Goal: Browse casually: Explore the website without a specific task or goal

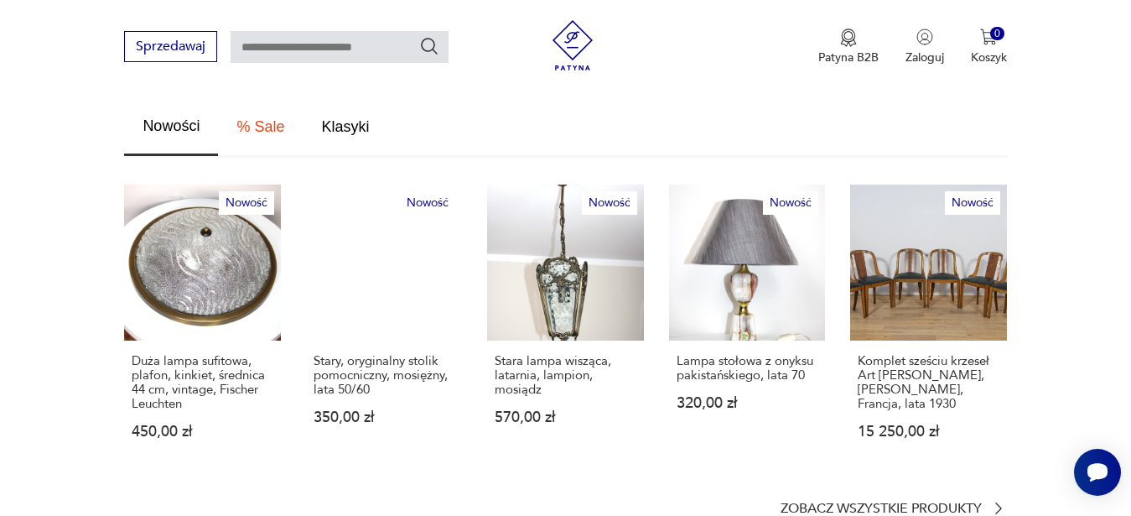
scroll to position [1283, 0]
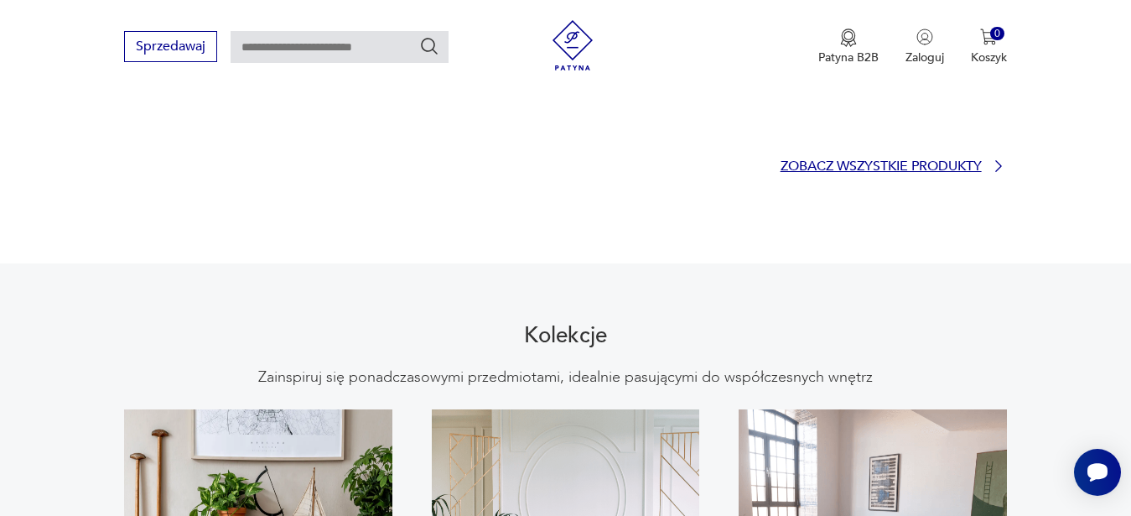
click at [835, 161] on p "Zobacz wszystkie produkty" at bounding box center [881, 166] width 201 height 11
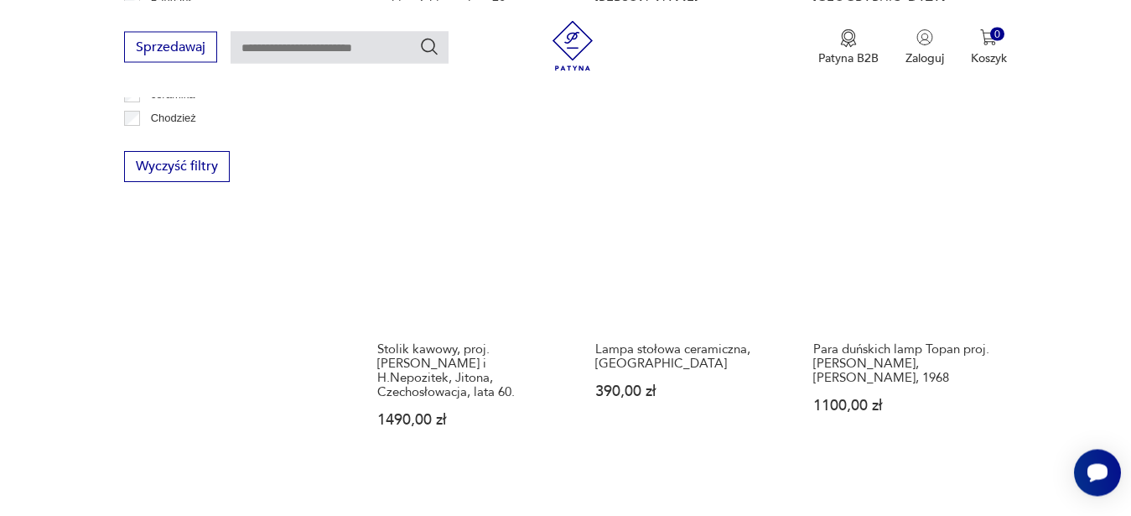
scroll to position [1358, 0]
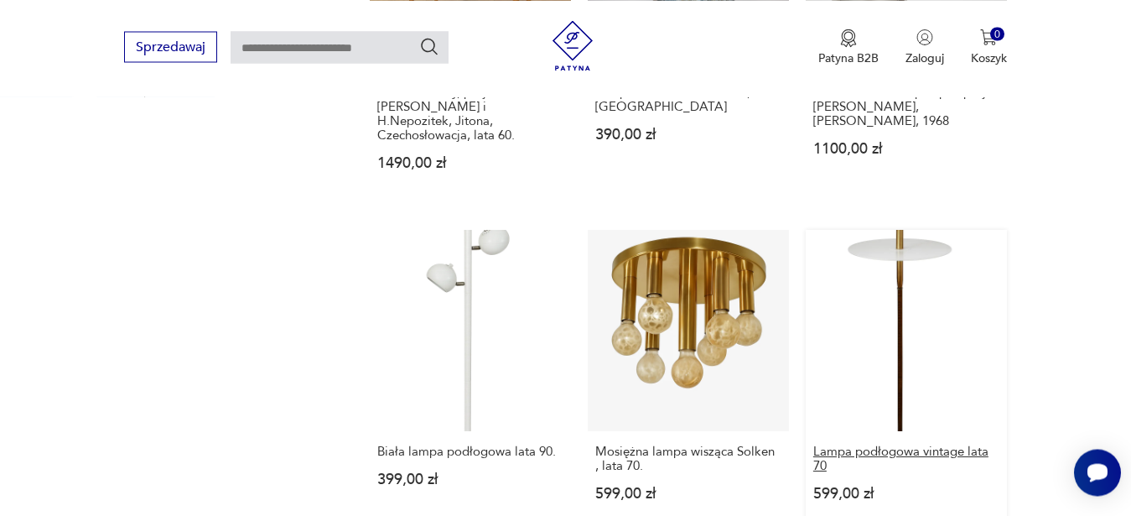
click at [910, 444] on h3 "Lampa podłogowa vintage lata 70" at bounding box center [906, 458] width 186 height 29
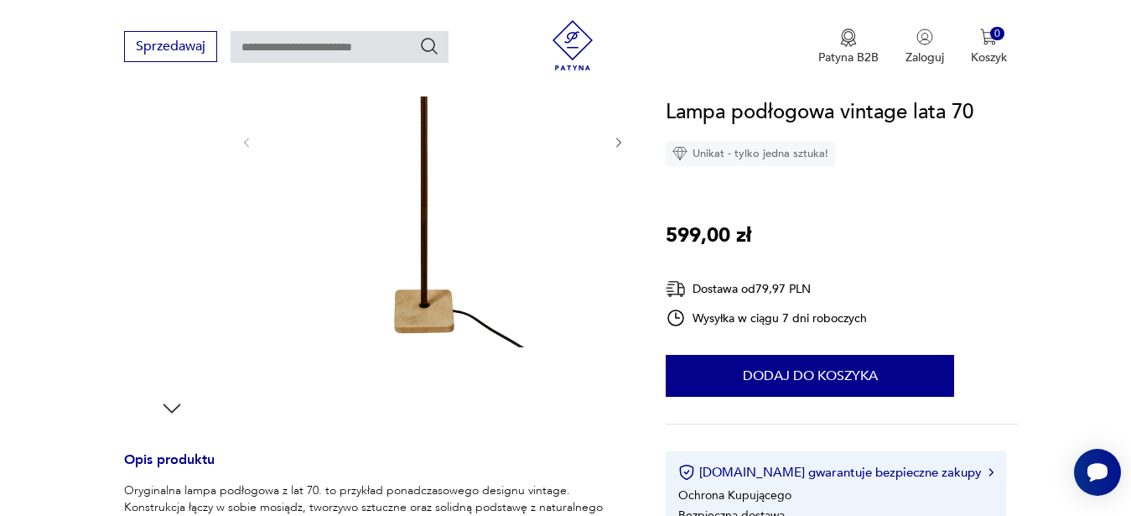
scroll to position [599, 0]
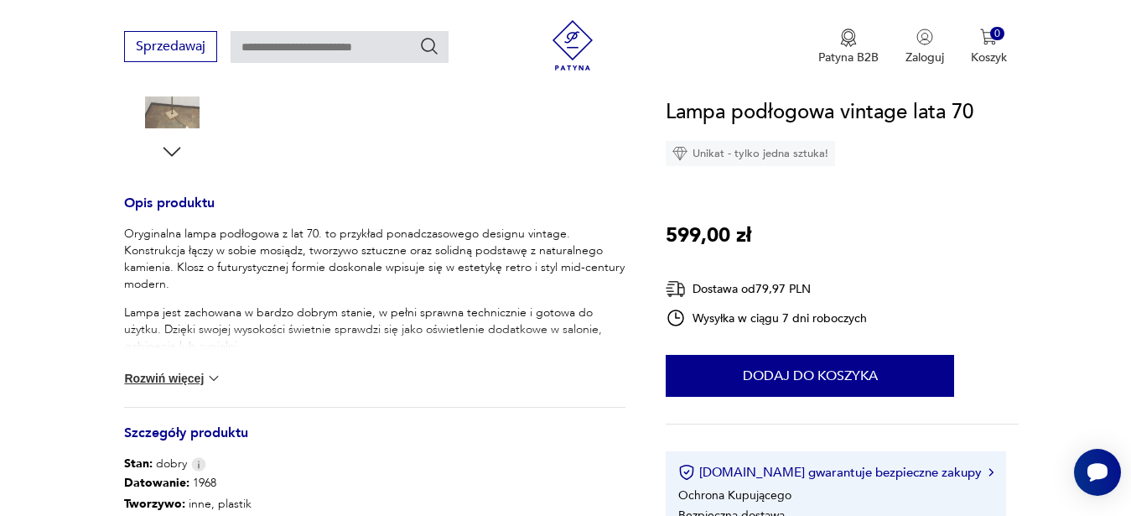
click at [171, 375] on button "Rozwiń więcej" at bounding box center [172, 378] width 97 height 17
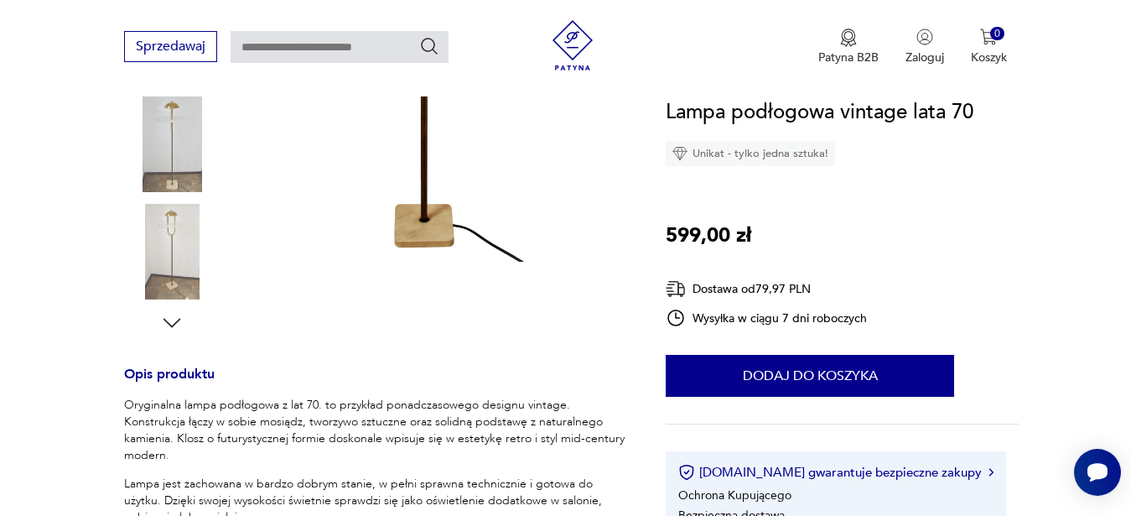
scroll to position [171, 0]
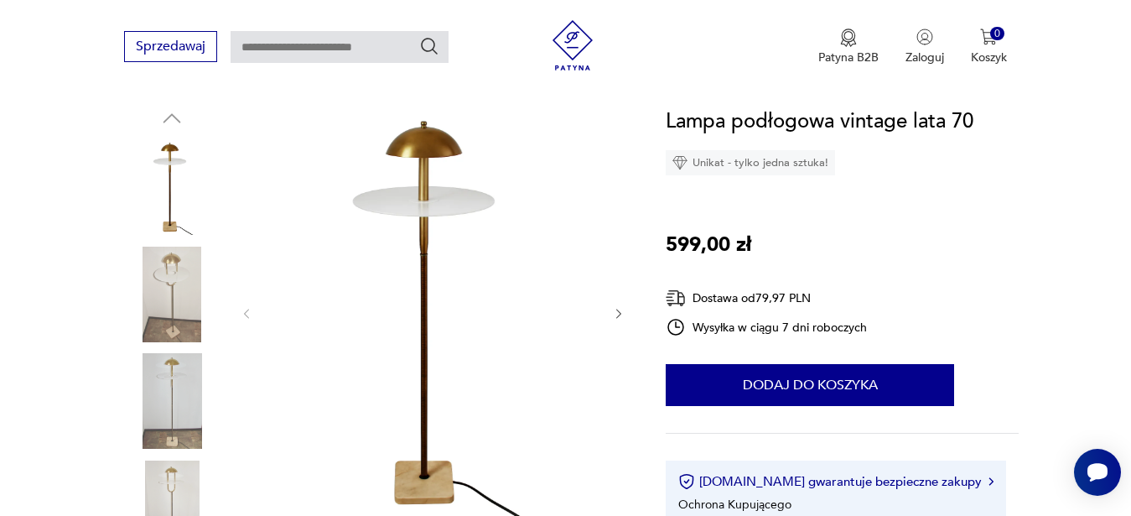
click at [616, 316] on icon "button" at bounding box center [619, 314] width 14 height 14
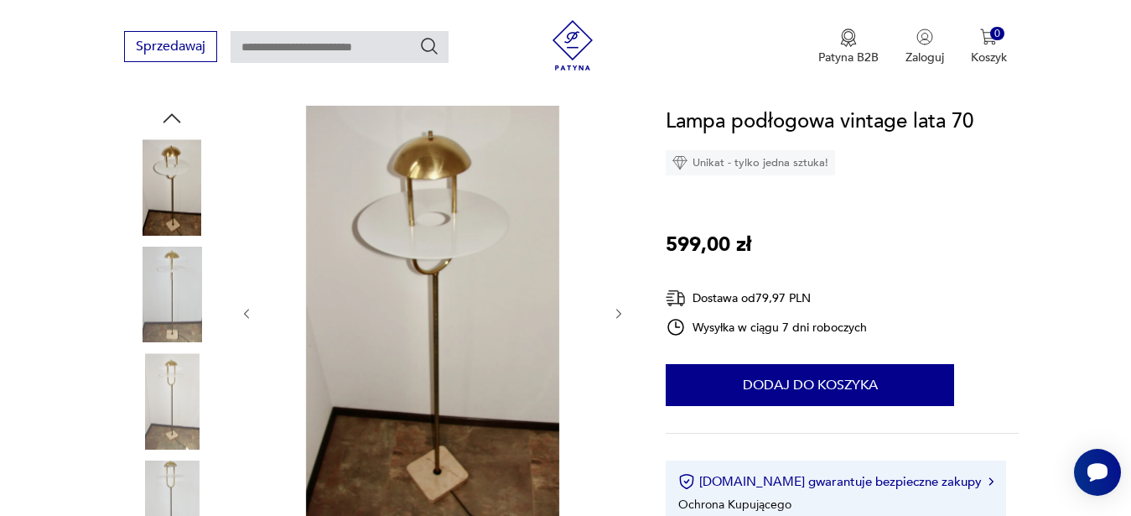
click at [616, 316] on icon "button" at bounding box center [619, 314] width 14 height 14
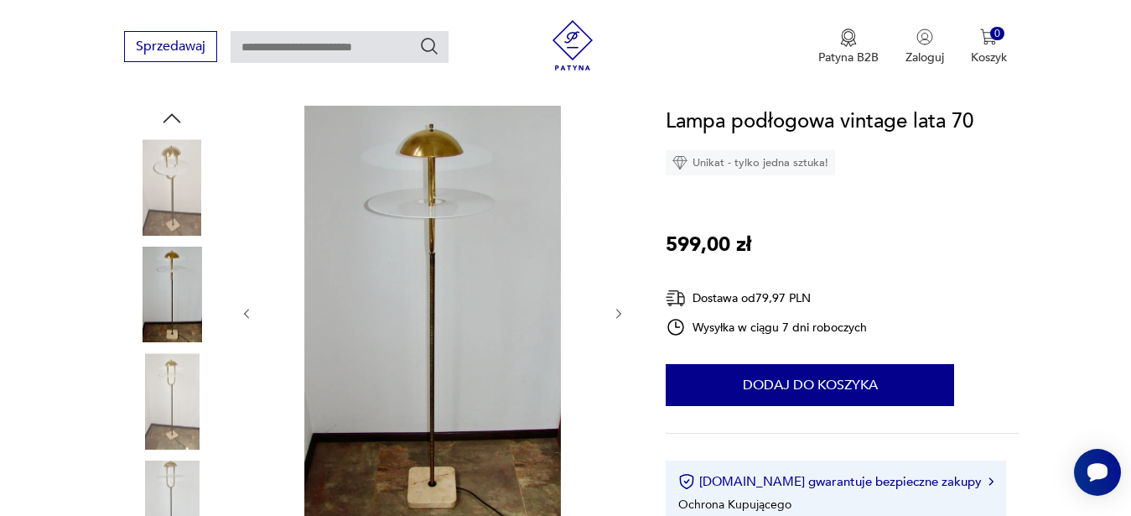
click at [616, 316] on icon "button" at bounding box center [619, 314] width 14 height 14
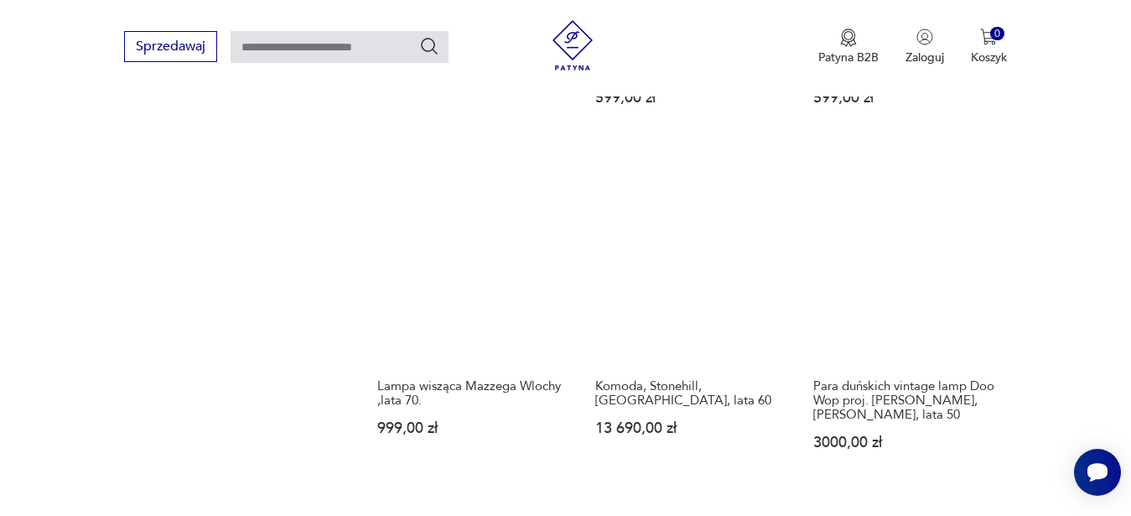
scroll to position [2182, 0]
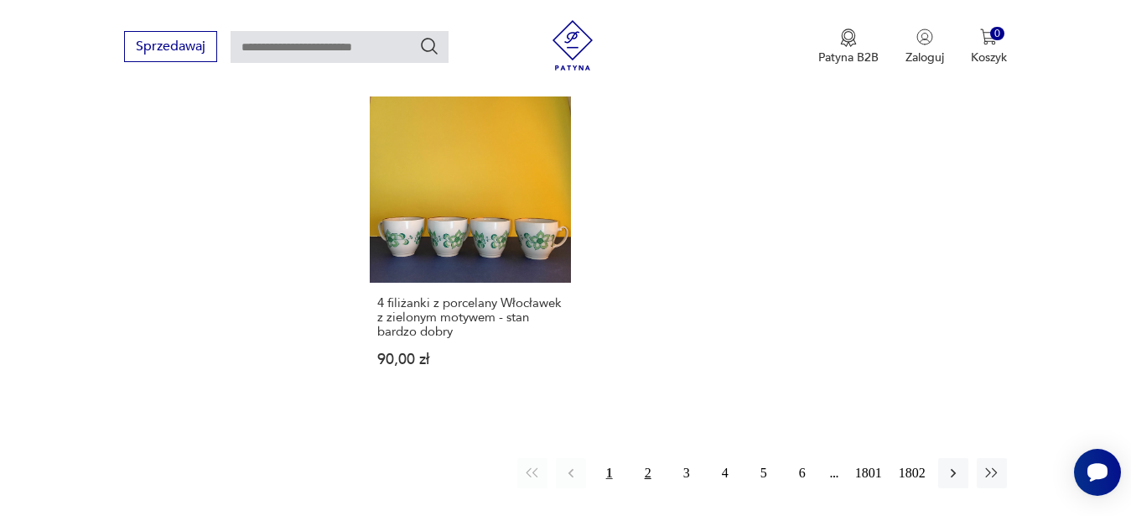
click at [647, 458] on button "2" at bounding box center [648, 473] width 30 height 30
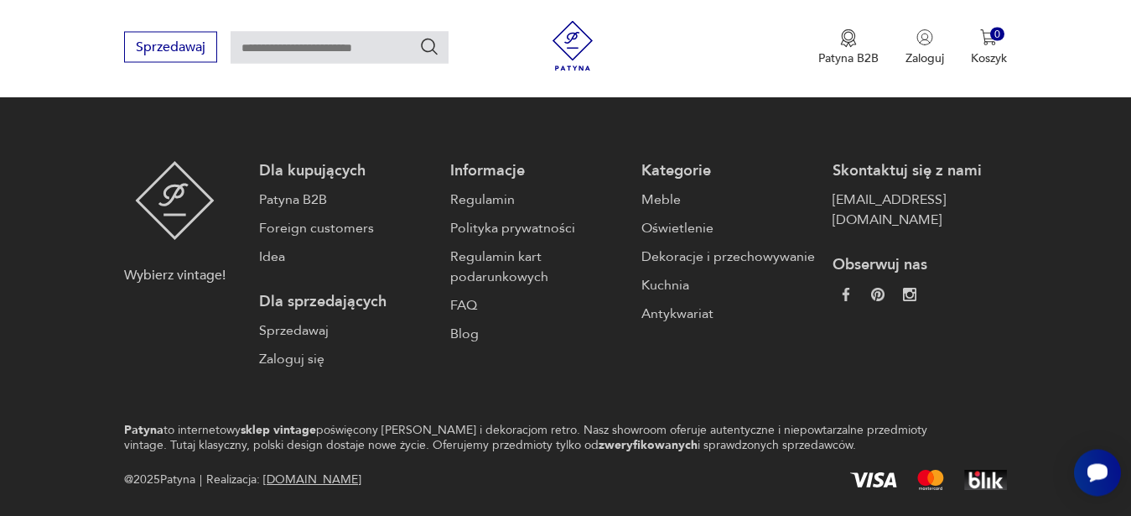
scroll to position [2184, 0]
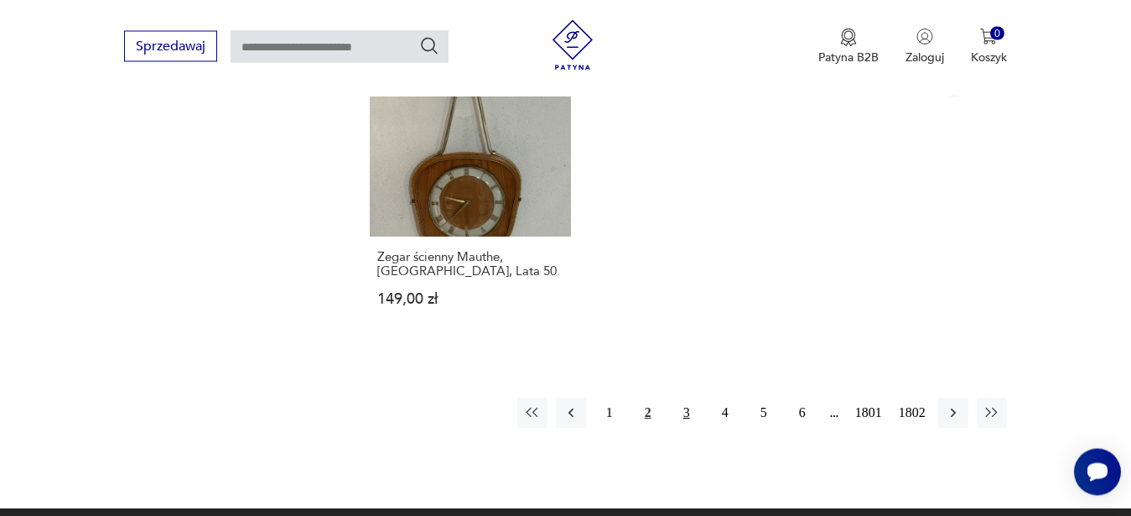
click at [690, 400] on button "3" at bounding box center [687, 413] width 30 height 30
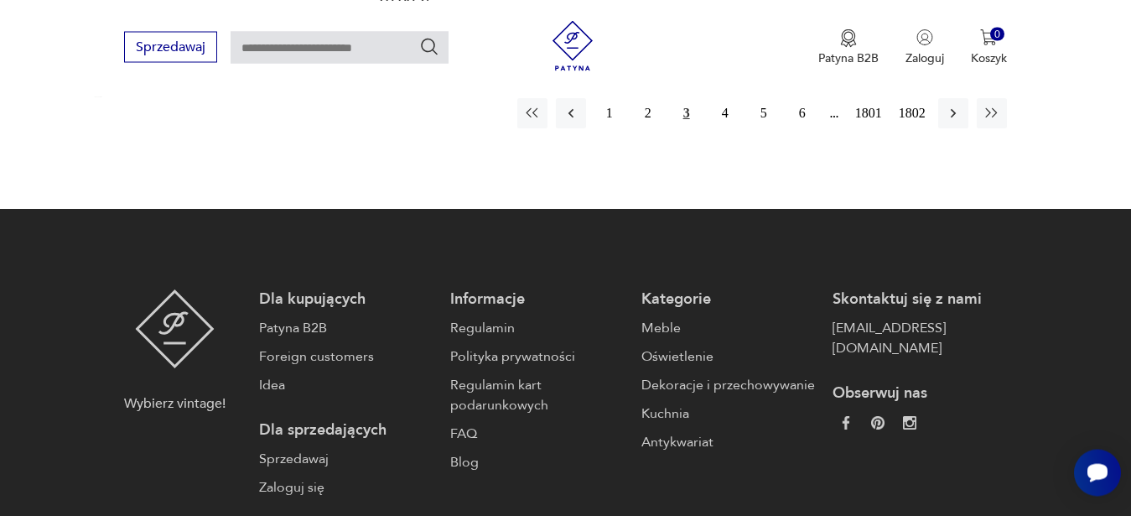
scroll to position [2595, 0]
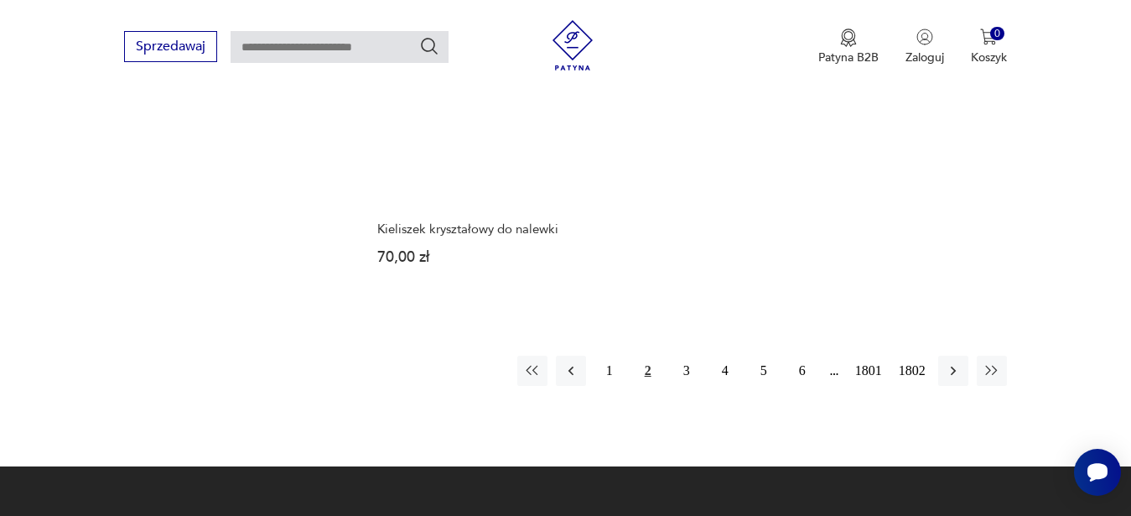
scroll to position [1338, 0]
